Goal: Use online tool/utility

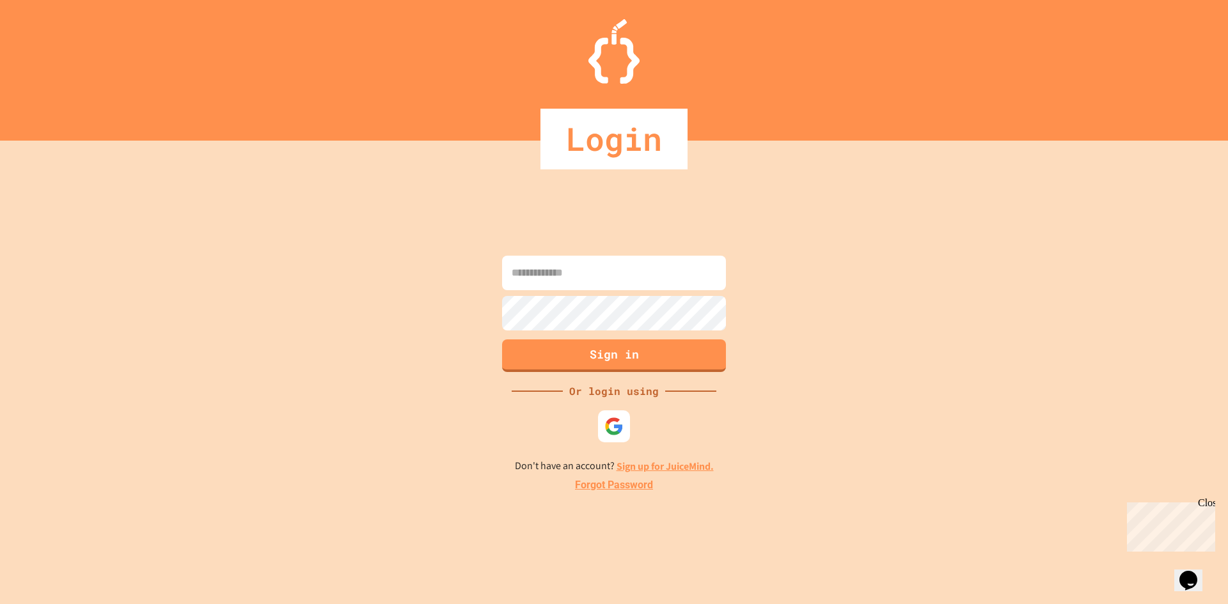
click at [583, 273] on input at bounding box center [614, 273] width 224 height 35
click at [650, 271] on input "**********" at bounding box center [614, 273] width 224 height 35
type input "**********"
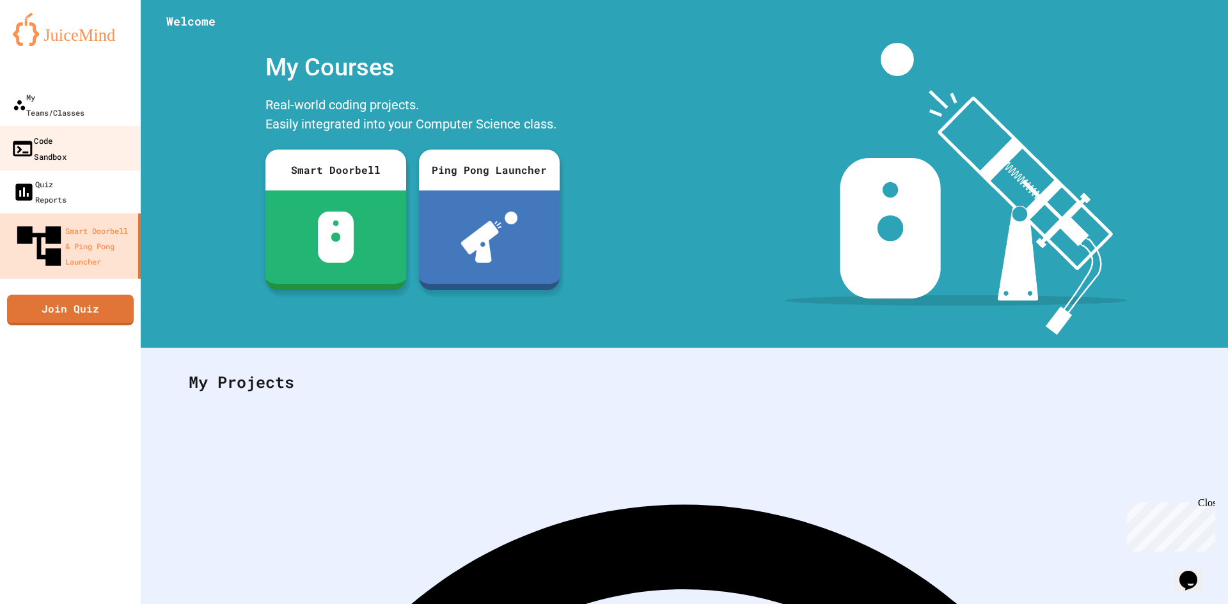
click at [23, 132] on div "Code Sandbox" at bounding box center [39, 147] width 56 height 31
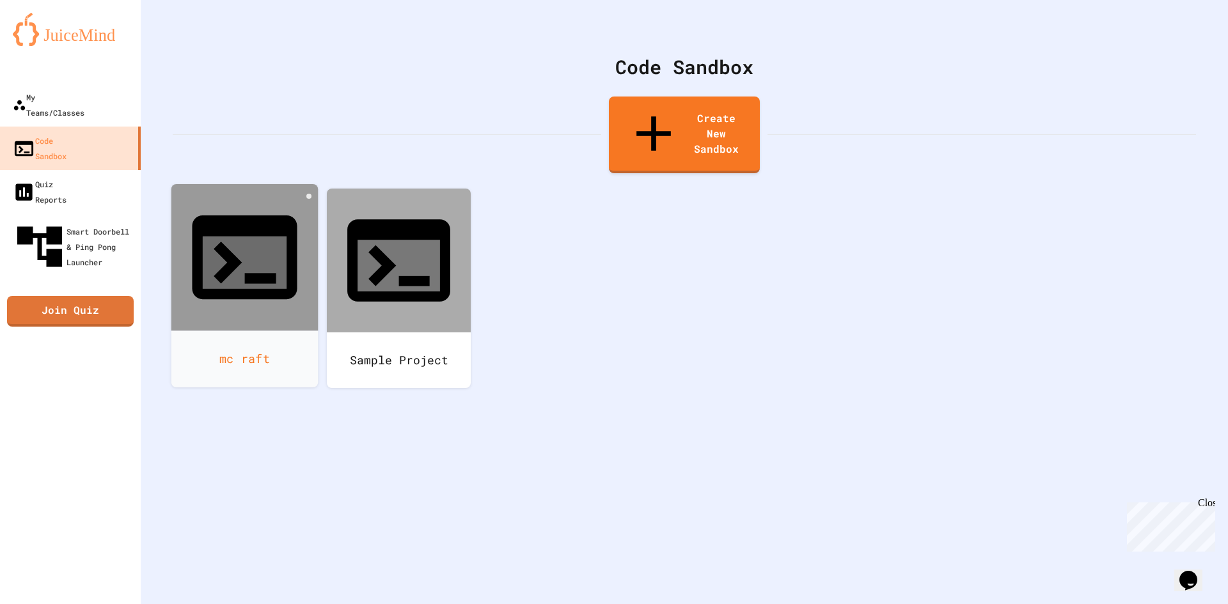
click at [246, 215] on icon at bounding box center [244, 257] width 105 height 84
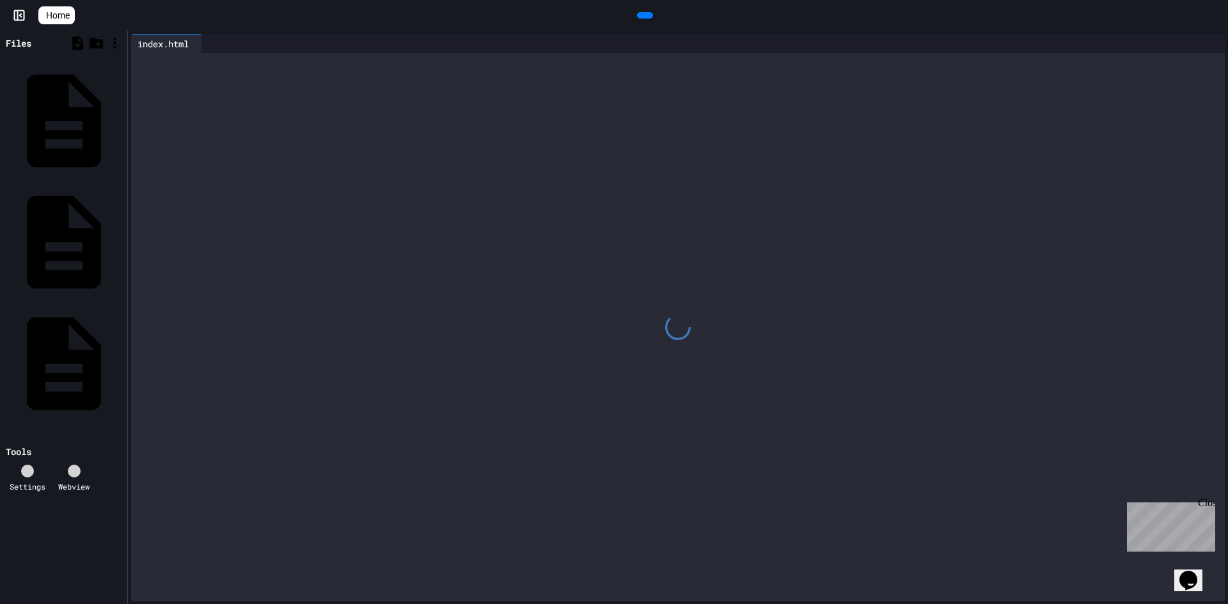
click at [831, 143] on div at bounding box center [677, 327] width 1093 height 548
click at [120, 235] on div "script.js" at bounding box center [120, 241] width 0 height 13
click at [120, 113] on div "index.html" at bounding box center [120, 119] width 0 height 13
click at [276, 47] on icon at bounding box center [271, 51] width 9 height 9
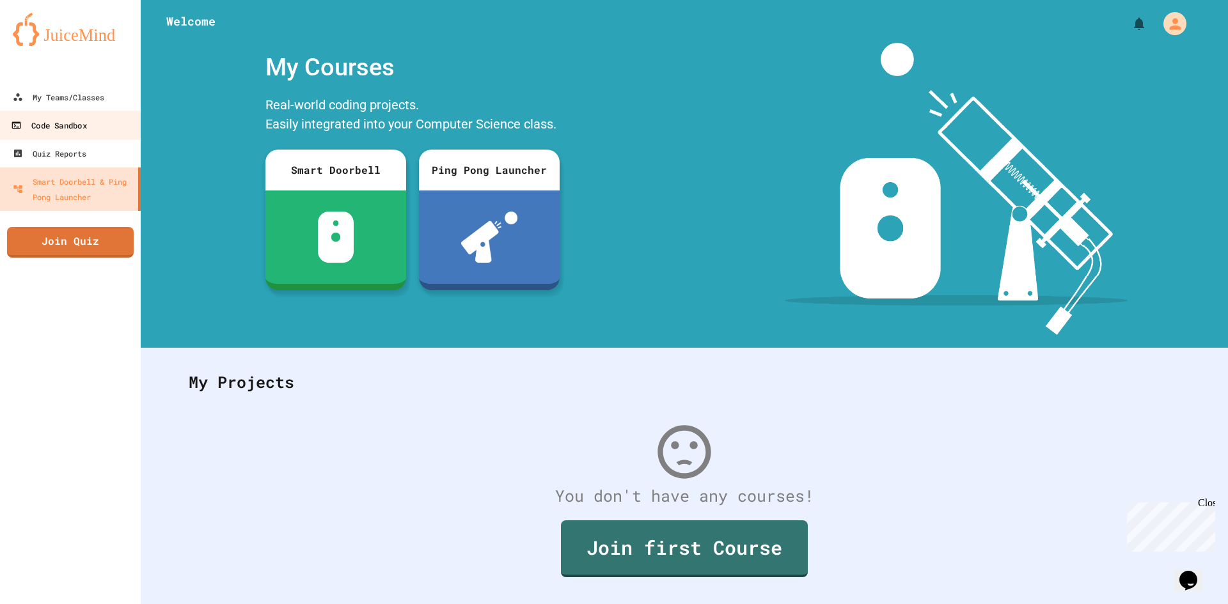
click at [54, 136] on link "Code Sandbox" at bounding box center [70, 125] width 145 height 29
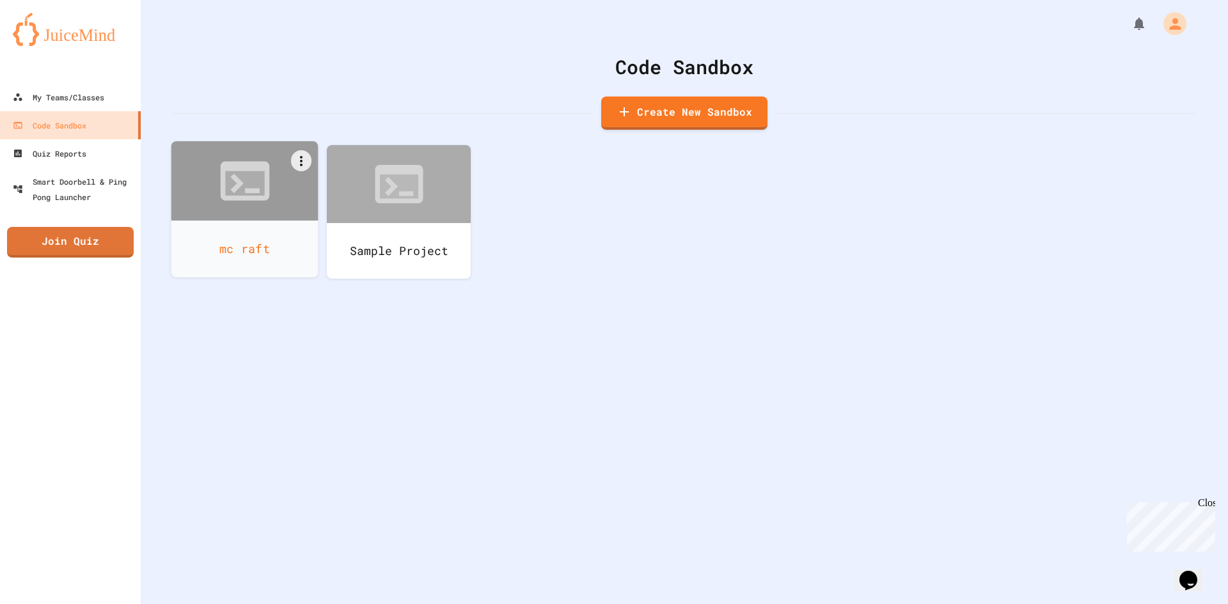
click at [217, 211] on div at bounding box center [244, 180] width 147 height 79
